Goal: Task Accomplishment & Management: Manage account settings

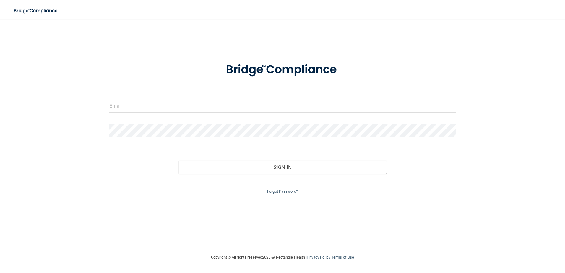
type input "shgregory@rectanglehealth.com"
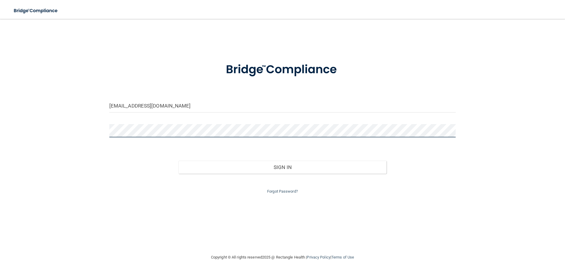
click at [178, 161] on button "Sign In" at bounding box center [282, 167] width 208 height 13
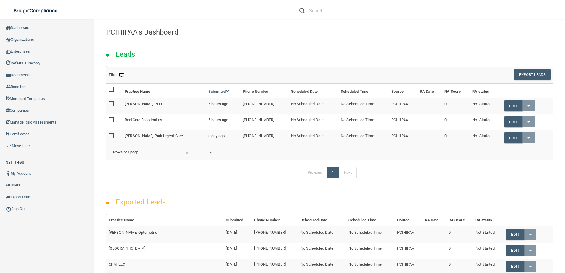
click at [314, 10] on input "text" at bounding box center [336, 10] width 54 height 11
paste input "832-752-8848"
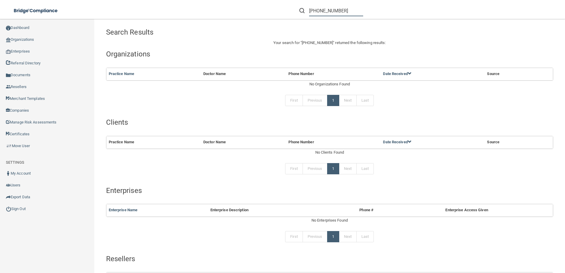
click at [317, 10] on input "832-752-8848" at bounding box center [336, 10] width 54 height 11
click at [319, 11] on input "832-752-8848" at bounding box center [336, 10] width 54 height 11
click at [327, 10] on input "832752-8848" at bounding box center [336, 10] width 54 height 11
click at [338, 11] on input "8327528848" at bounding box center [336, 10] width 54 height 11
drag, startPoint x: 341, startPoint y: 10, endPoint x: 311, endPoint y: 10, distance: 30.1
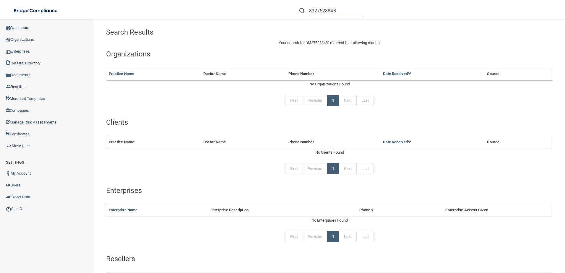
click at [311, 10] on input "8327528848" at bounding box center [336, 10] width 54 height 11
type input "8"
type input "Fiza Asif"
click at [337, 10] on input "Fiza Asif" at bounding box center [336, 10] width 54 height 11
drag, startPoint x: 337, startPoint y: 10, endPoint x: 262, endPoint y: 12, distance: 75.0
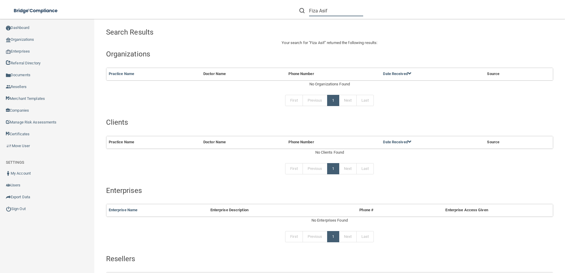
click at [262, 12] on div "Fiza Asif Manage My Enterprise Manage My Location" at bounding box center [399, 10] width 329 height 21
click at [262, 12] on div "Manage My Enterprise Manage My Location" at bounding box center [399, 10] width 329 height 21
click at [324, 10] on input "text" at bounding box center [336, 10] width 54 height 11
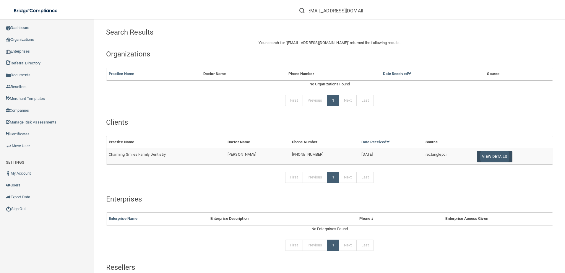
type input "[EMAIL_ADDRESS][DOMAIN_NAME]"
click at [486, 156] on button "View Details" at bounding box center [494, 156] width 35 height 11
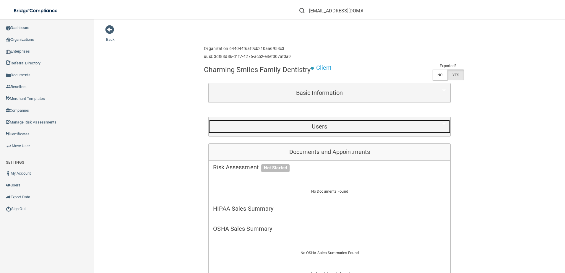
click at [297, 133] on div "Users" at bounding box center [318, 126] width 221 height 13
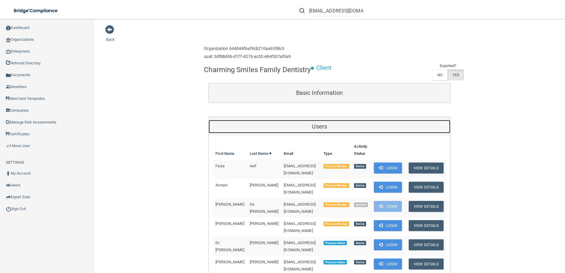
scroll to position [89, 0]
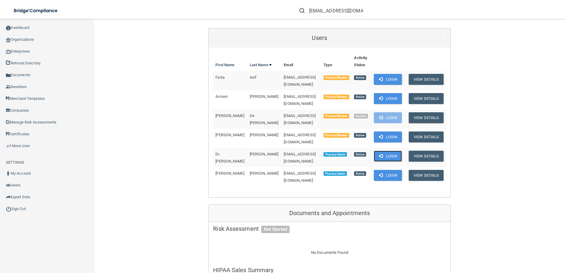
click at [382, 162] on button "Login" at bounding box center [388, 156] width 28 height 11
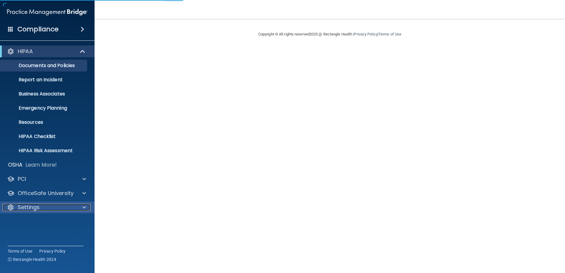
click at [60, 211] on div "Settings" at bounding box center [39, 207] width 73 height 7
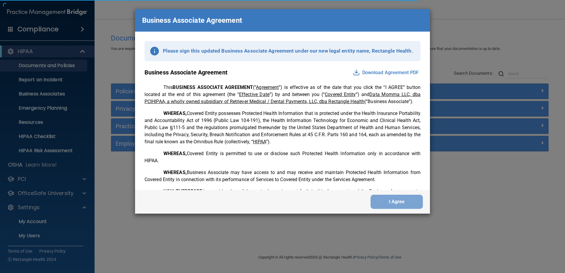
click at [38, 234] on div "Business Associate Agreement Please sign this updated Business Associate Agreem…" at bounding box center [282, 136] width 565 height 273
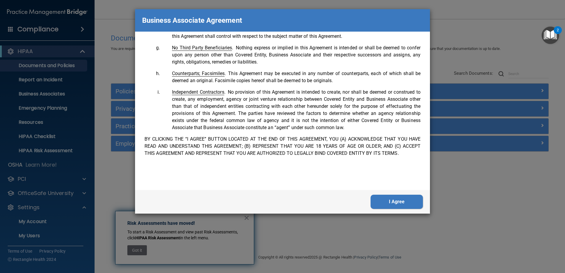
click at [397, 200] on button "I Agree" at bounding box center [396, 202] width 52 height 14
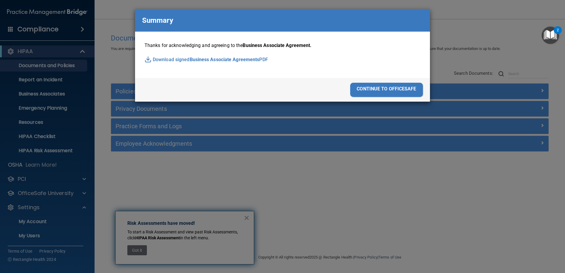
click at [402, 87] on div "continue to officesafe" at bounding box center [386, 90] width 73 height 14
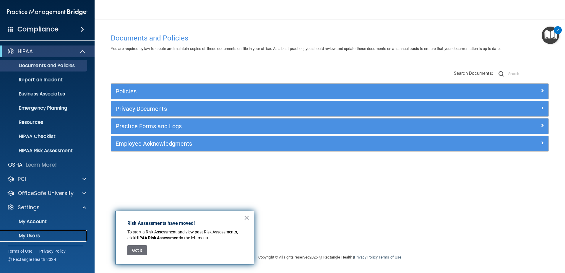
click at [30, 233] on p "My Users" at bounding box center [44, 236] width 81 height 6
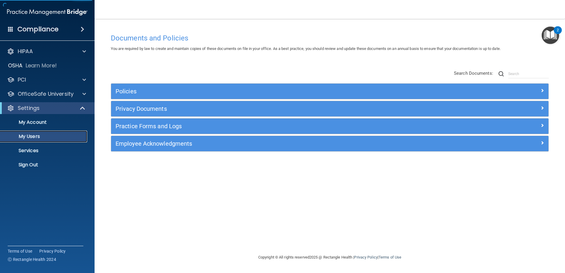
select select "20"
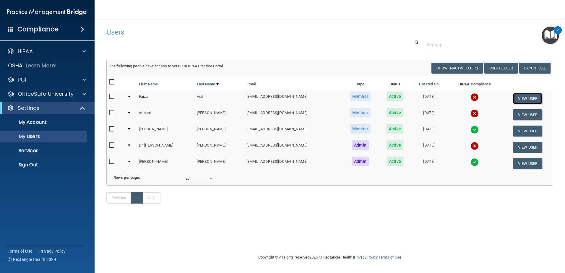
click at [521, 99] on button "View User" at bounding box center [527, 98] width 29 height 11
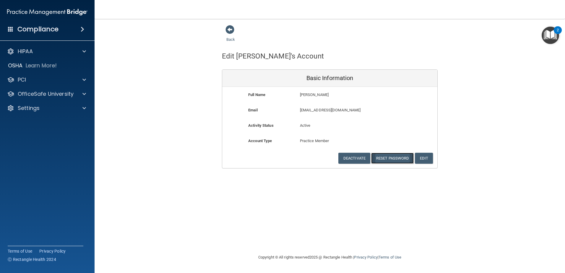
click at [393, 156] on button "Reset Password" at bounding box center [392, 158] width 43 height 11
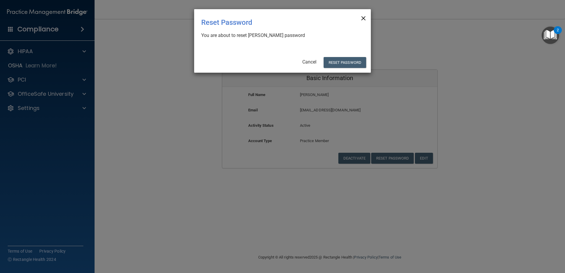
click at [361, 18] on span "×" at bounding box center [363, 18] width 5 height 12
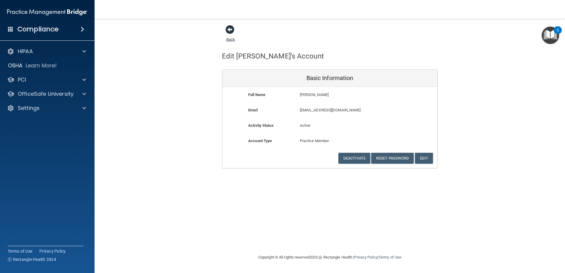
click at [229, 31] on span at bounding box center [229, 29] width 9 height 9
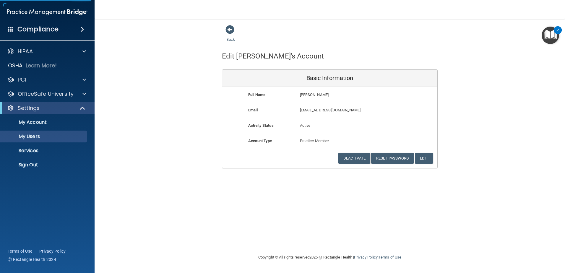
select select "20"
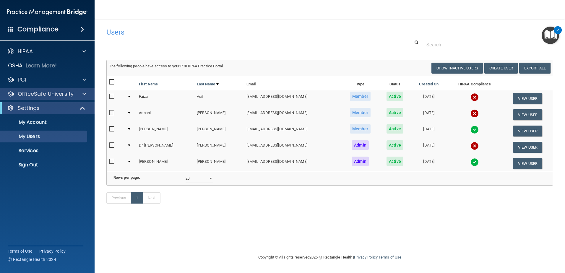
click at [68, 98] on div "OfficeSafe University" at bounding box center [47, 94] width 95 height 12
click at [80, 96] on div at bounding box center [83, 93] width 15 height 7
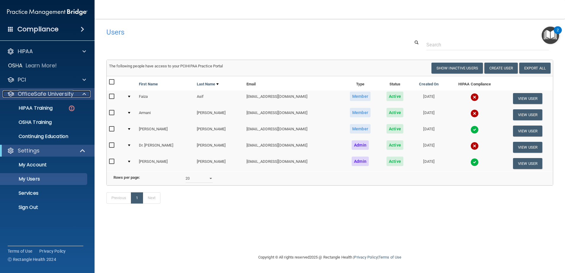
click at [82, 94] on div at bounding box center [83, 93] width 15 height 7
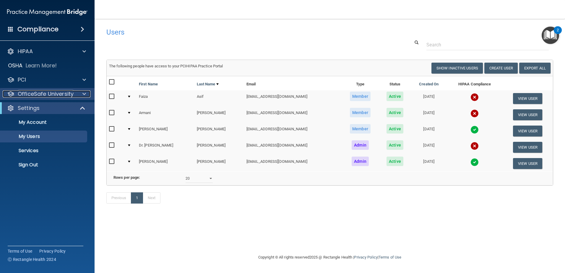
click at [82, 94] on div at bounding box center [83, 93] width 15 height 7
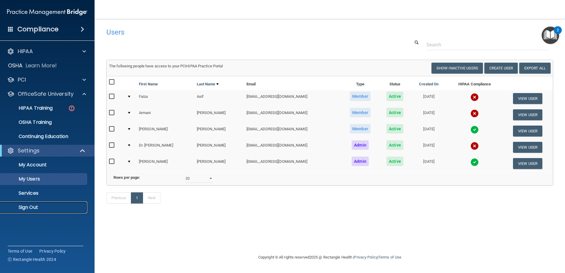
click at [58, 208] on p "Sign Out" at bounding box center [44, 207] width 81 height 6
